Goal: Find specific page/section

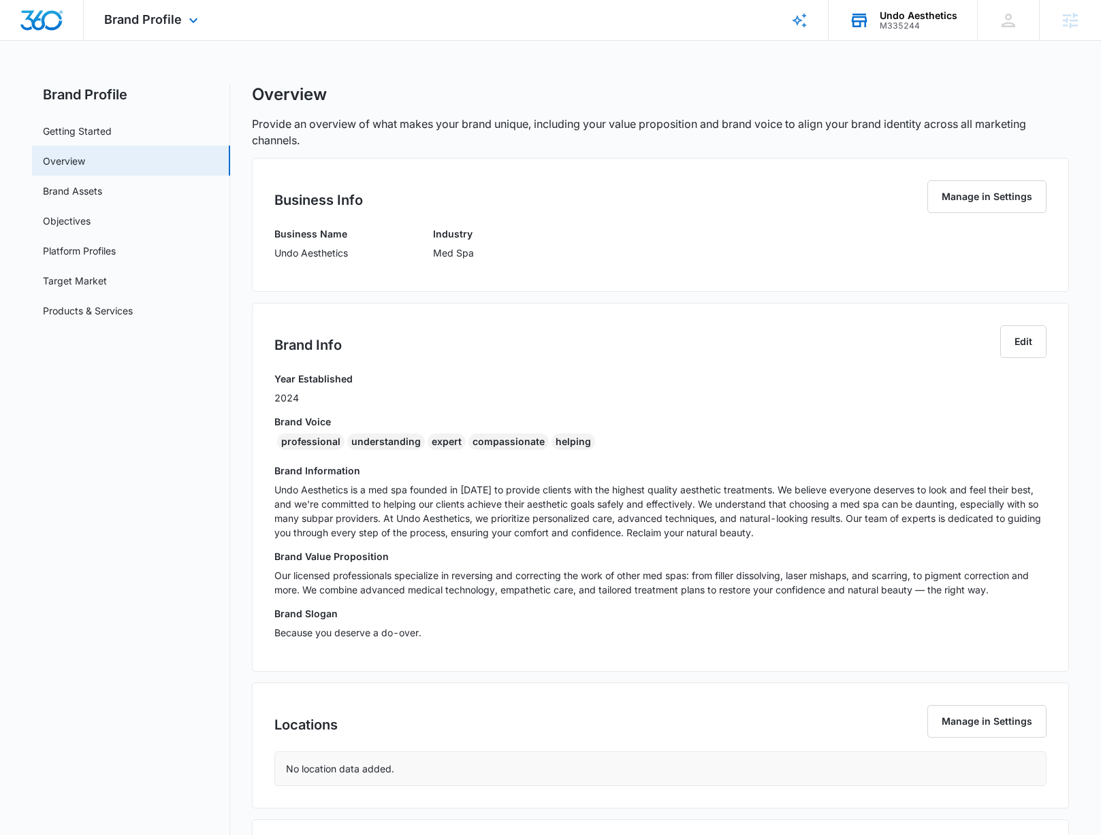
click at [926, 10] on div "Undo Aesthetics" at bounding box center [918, 15] width 78 height 11
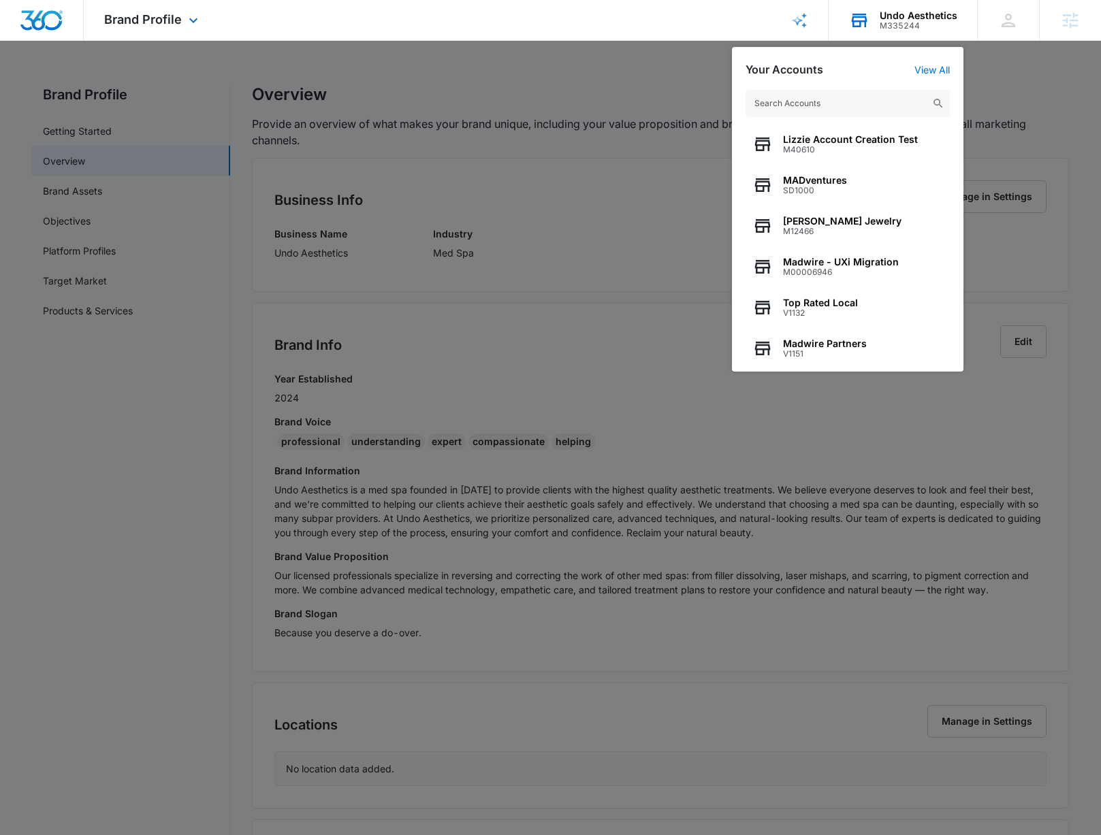
click at [851, 93] on input "text" at bounding box center [847, 103] width 204 height 27
type input "pipes"
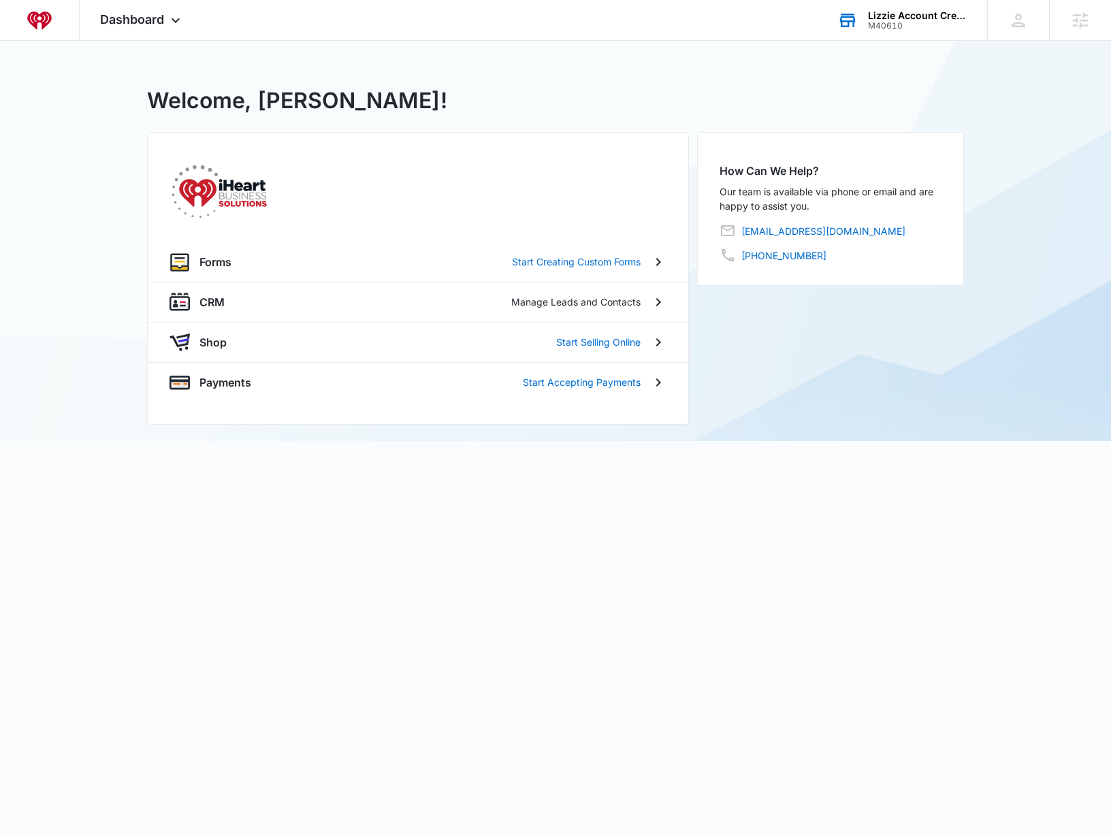
click at [896, 29] on div "M40610" at bounding box center [917, 26] width 99 height 10
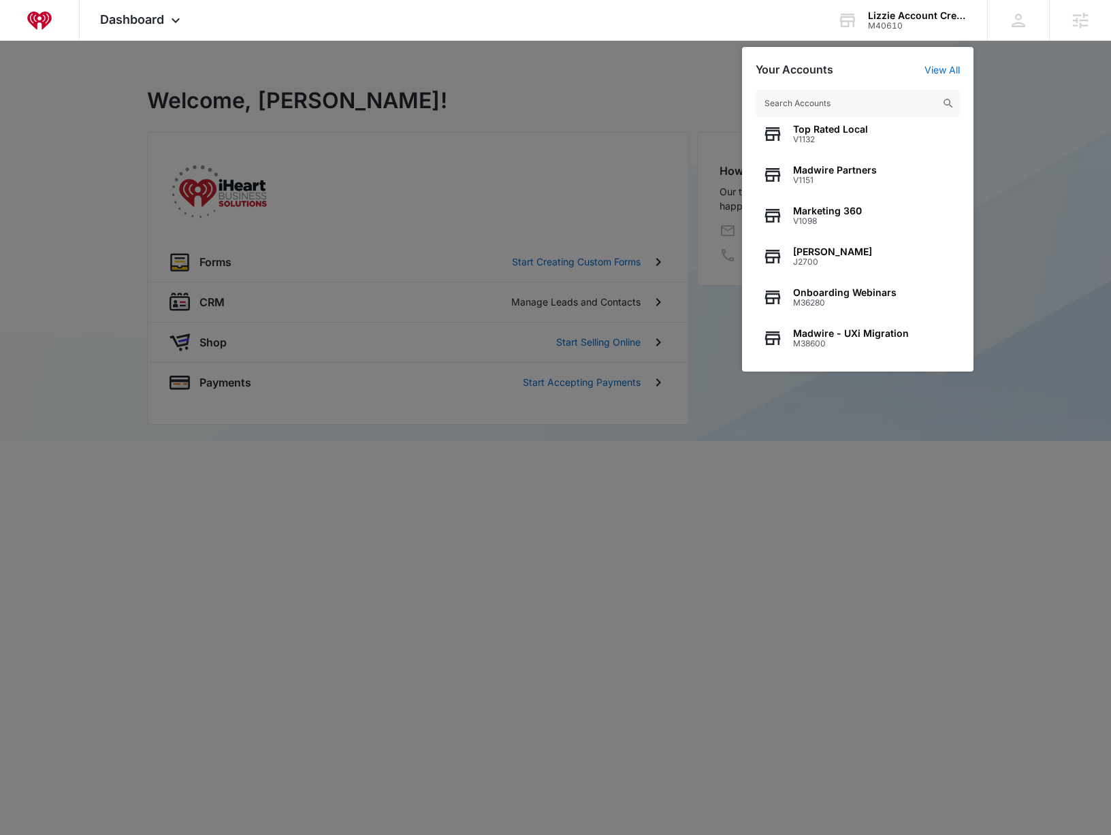
scroll to position [174, 0]
click at [853, 93] on input "text" at bounding box center [857, 103] width 204 height 27
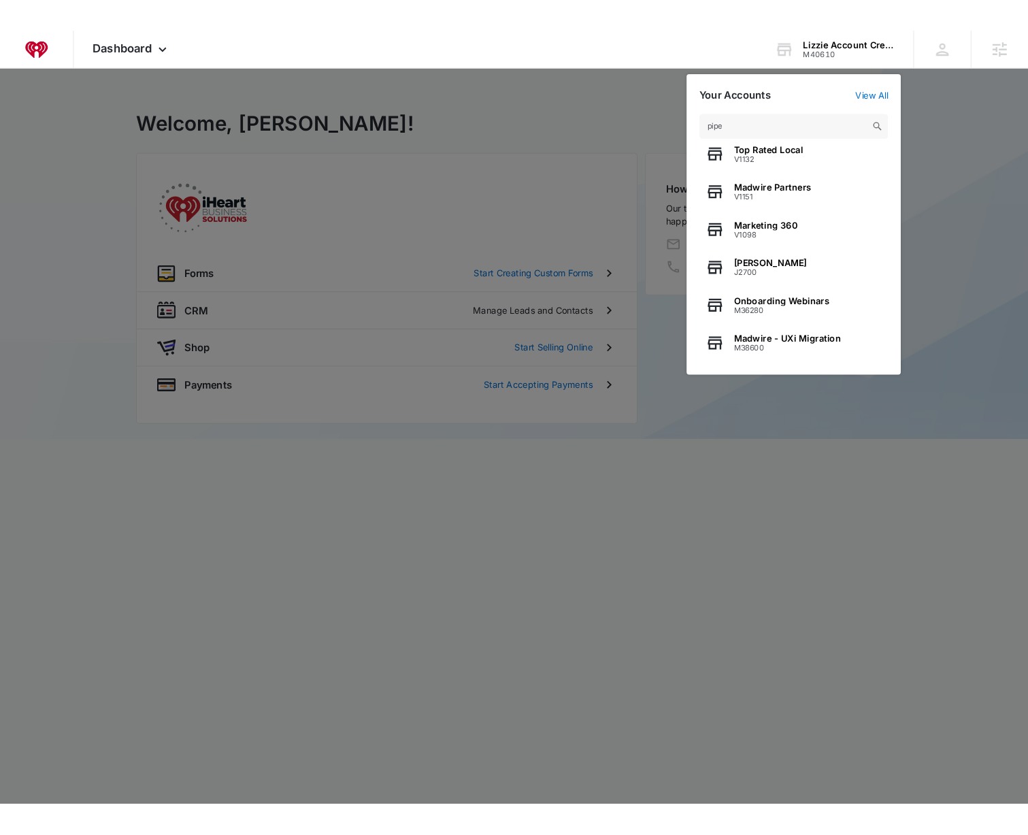
scroll to position [0, 0]
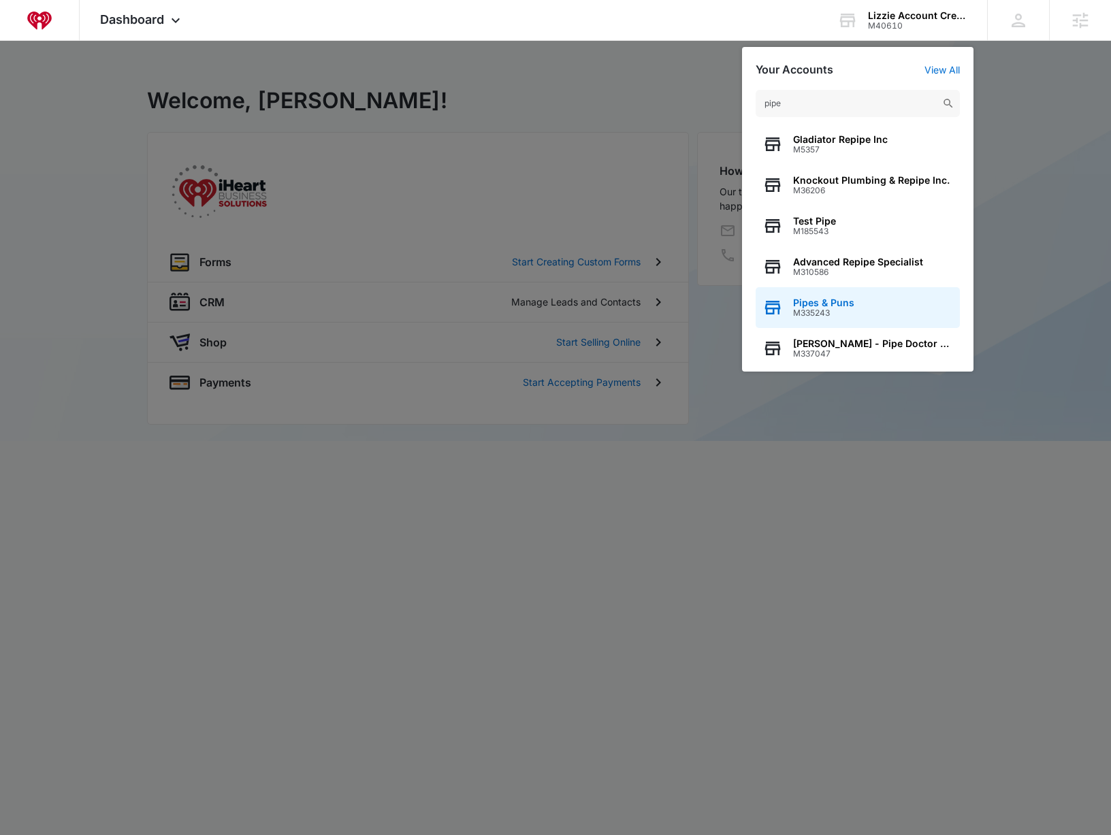
type input "pipe"
click at [899, 296] on div "Pipes & Puns M335243" at bounding box center [857, 307] width 204 height 41
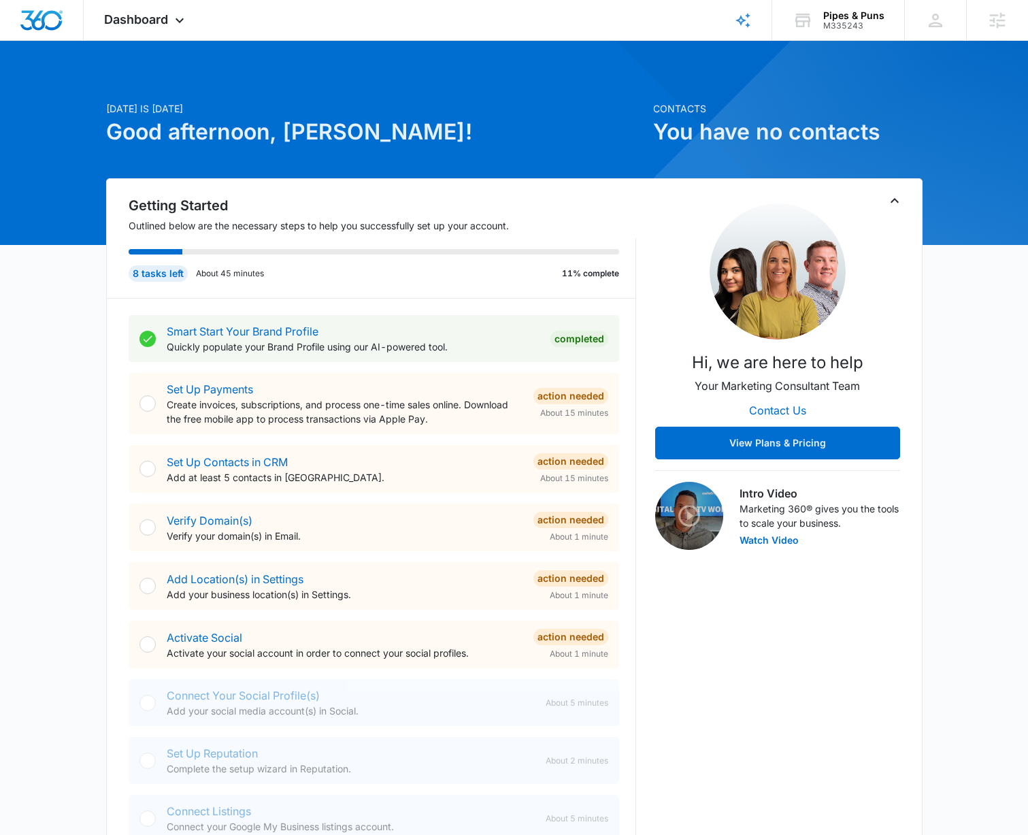
click at [212, 74] on div "[DATE] is [DATE] Good afternoon, [PERSON_NAME]! Contacts You have no contacts G…" at bounding box center [514, 829] width 1028 height 1542
click at [180, 19] on icon at bounding box center [180, 24] width 16 height 16
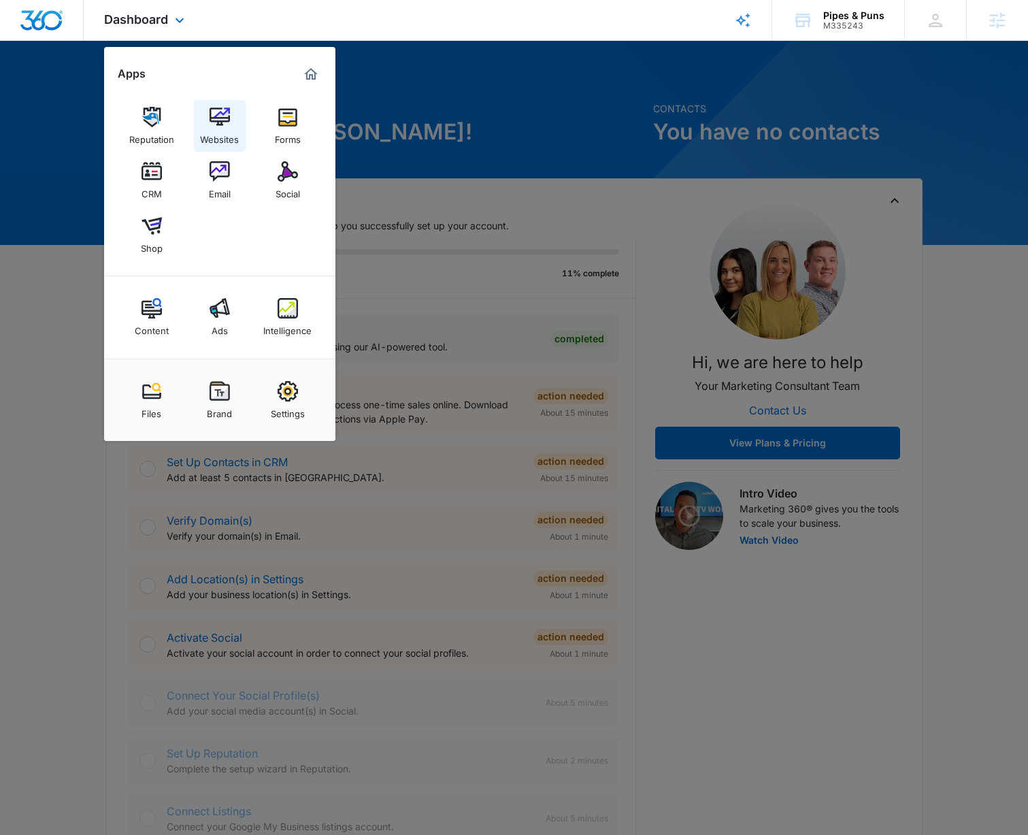
click at [231, 130] on div "Websites" at bounding box center [219, 136] width 39 height 18
